Goal: Information Seeking & Learning: Check status

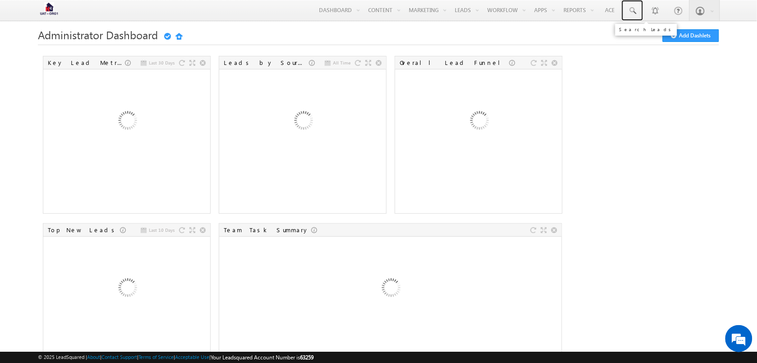
click at [626, 9] on link at bounding box center [632, 10] width 22 height 21
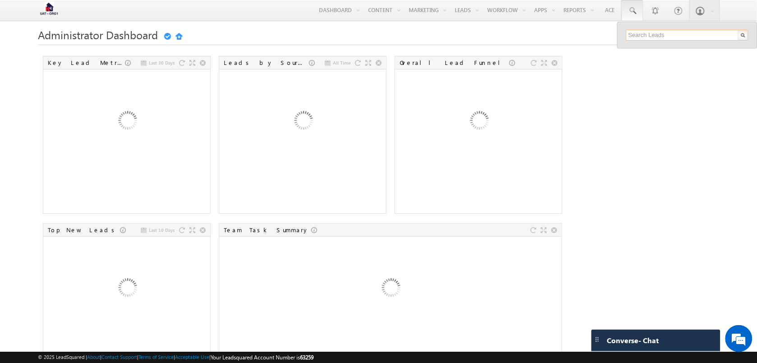
click at [666, 34] on input "text" at bounding box center [687, 35] width 122 height 11
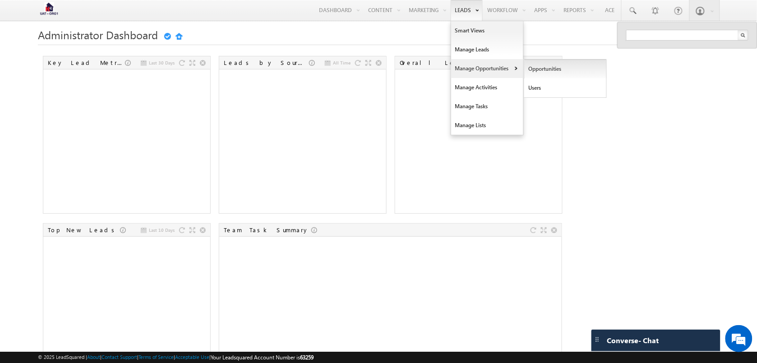
click at [530, 65] on link "Opportunities" at bounding box center [565, 69] width 83 height 19
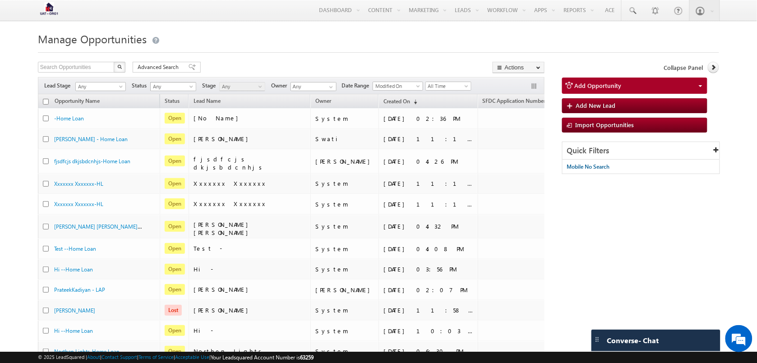
click at [176, 86] on span "Any" at bounding box center [172, 87] width 43 height 8
click at [168, 114] on link "Won" at bounding box center [175, 115] width 46 height 8
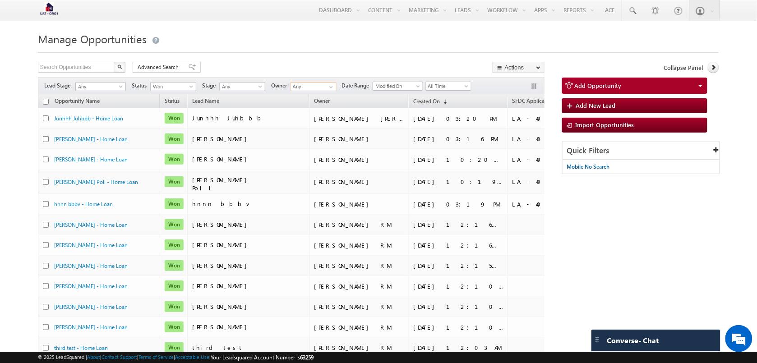
click at [314, 87] on input "Any" at bounding box center [313, 86] width 46 height 9
click at [318, 134] on span "Kiosk.swati@herohfl.biz" at bounding box center [334, 135] width 81 height 7
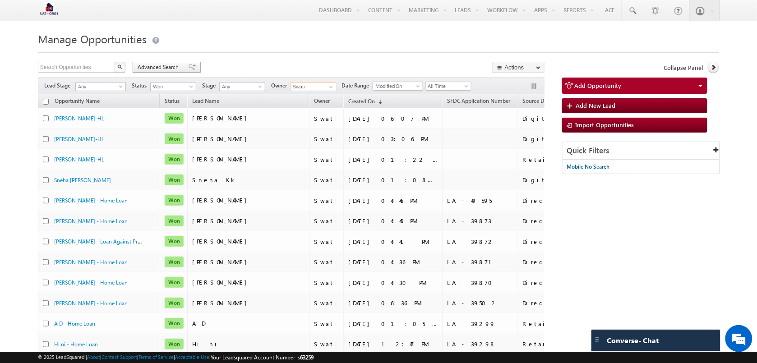
type input "Swati"
click at [156, 67] on span "Advanced Search" at bounding box center [160, 67] width 44 height 8
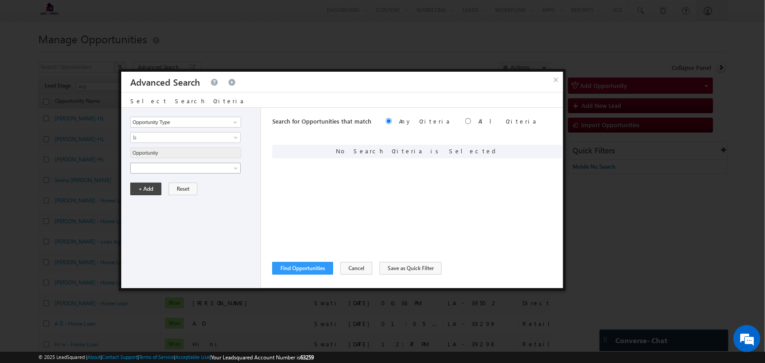
click at [207, 166] on span at bounding box center [180, 168] width 98 height 8
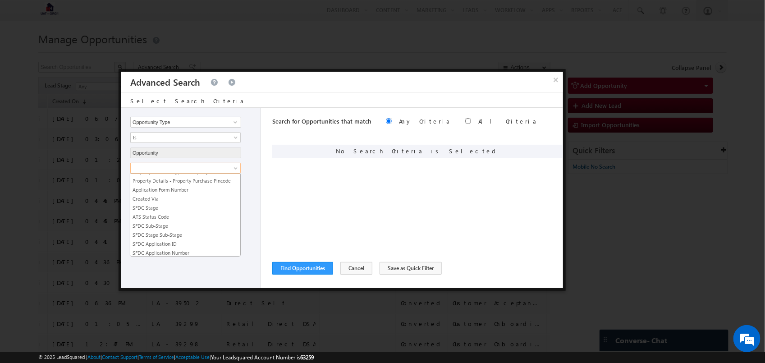
scroll to position [314, 0]
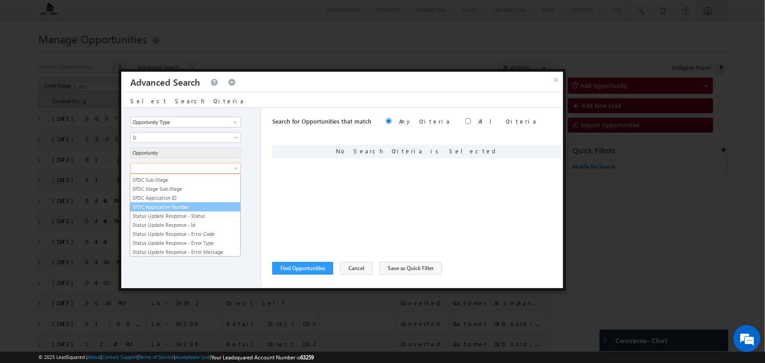
click at [179, 211] on link "SFDC Application Number" at bounding box center [185, 207] width 110 height 8
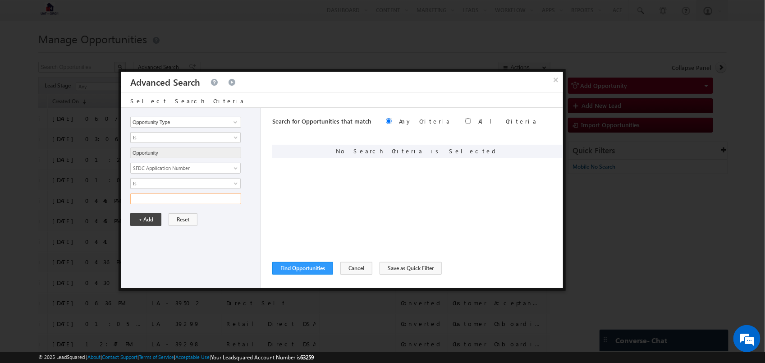
click at [190, 200] on input "text" at bounding box center [185, 198] width 111 height 11
type input "LA-40595"
click at [143, 225] on button "+ Add" at bounding box center [145, 219] width 31 height 13
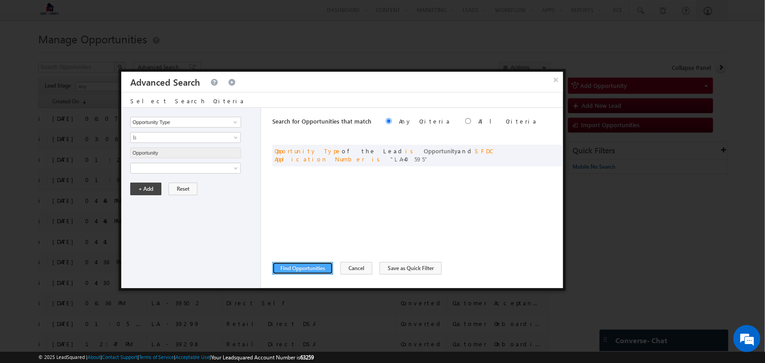
click at [310, 265] on button "Find Opportunities" at bounding box center [302, 268] width 61 height 13
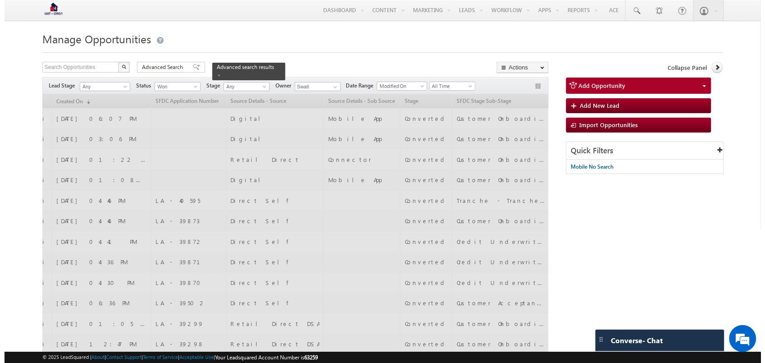
scroll to position [0, 86]
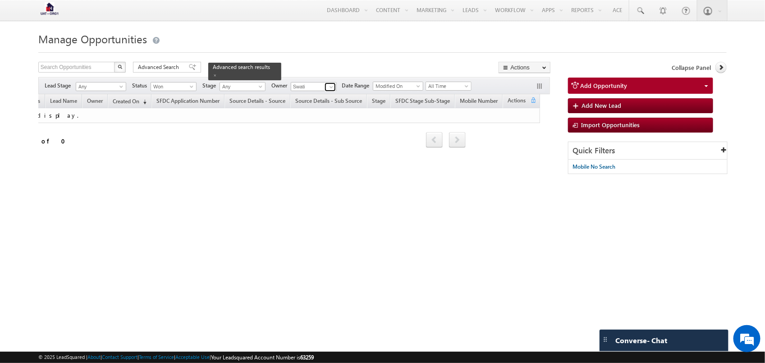
click at [328, 86] on link at bounding box center [330, 87] width 11 height 9
click at [312, 97] on link "Any" at bounding box center [314, 96] width 46 height 10
type input "Any"
click at [403, 86] on span "Modified On" at bounding box center [396, 86] width 47 height 8
click at [404, 132] on link "Created On" at bounding box center [402, 132] width 50 height 8
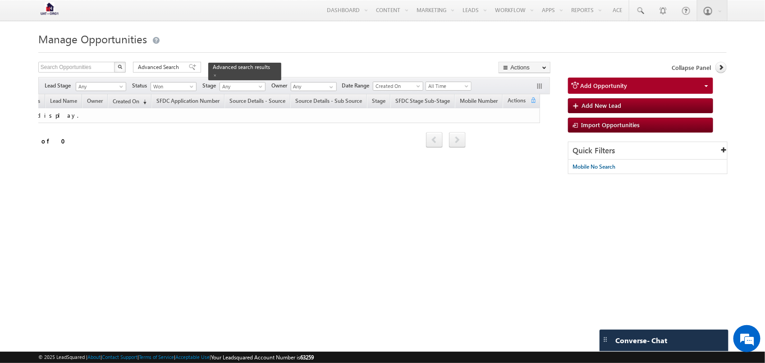
drag, startPoint x: 173, startPoint y: 66, endPoint x: 293, endPoint y: 186, distance: 170.0
click at [172, 66] on span "Advanced Search" at bounding box center [160, 67] width 44 height 8
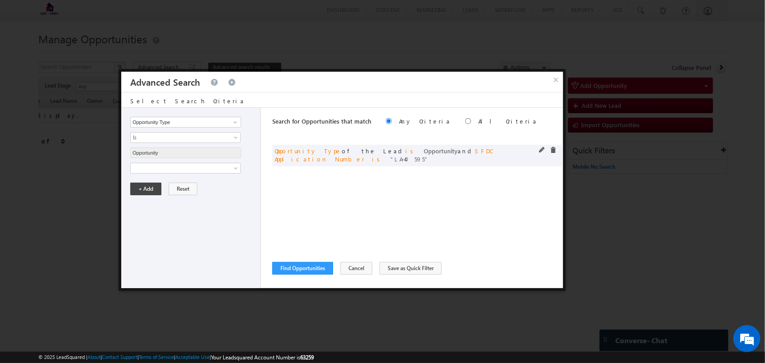
click at [429, 155] on span "LA-40595" at bounding box center [410, 159] width 38 height 8
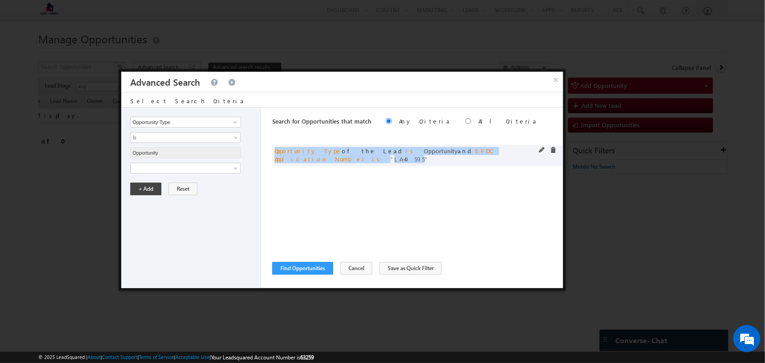
drag, startPoint x: 490, startPoint y: 149, endPoint x: 473, endPoint y: 156, distance: 18.7
click at [429, 155] on span "LA-40595" at bounding box center [410, 159] width 38 height 8
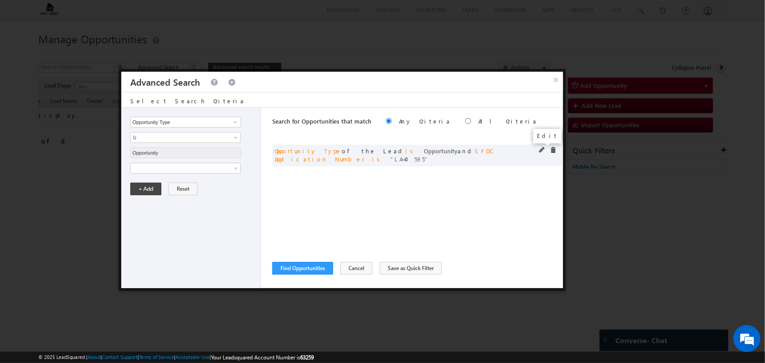
click at [539, 150] on span at bounding box center [542, 150] width 6 height 6
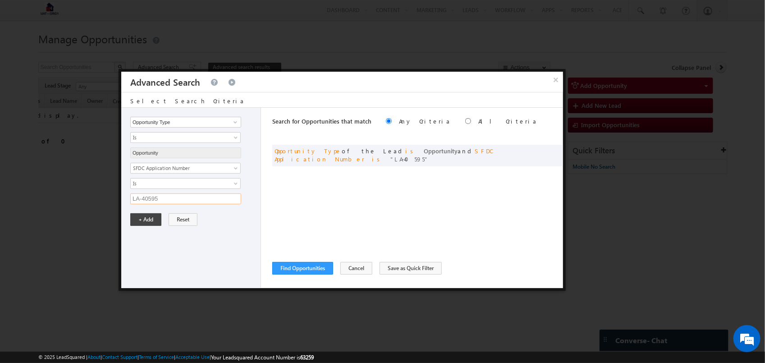
click at [141, 197] on input "LA-40595" at bounding box center [185, 198] width 111 height 11
type input "LA - 40595"
click at [146, 216] on button "+ Add" at bounding box center [145, 219] width 31 height 13
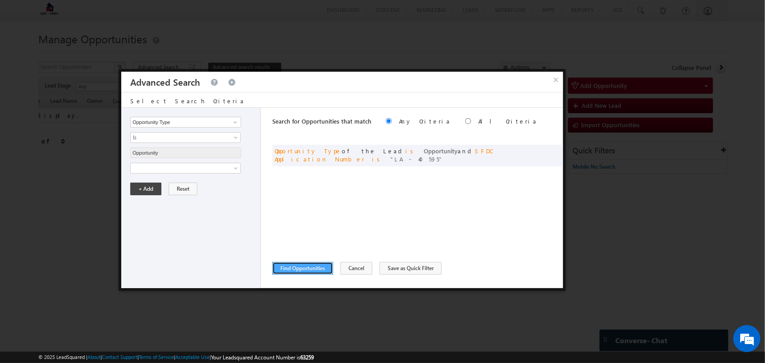
click at [318, 266] on button "Find Opportunities" at bounding box center [302, 268] width 61 height 13
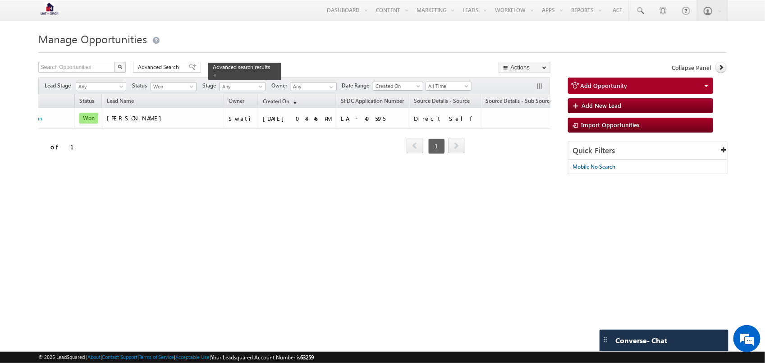
scroll to position [0, 0]
